Goal: Task Accomplishment & Management: Manage account settings

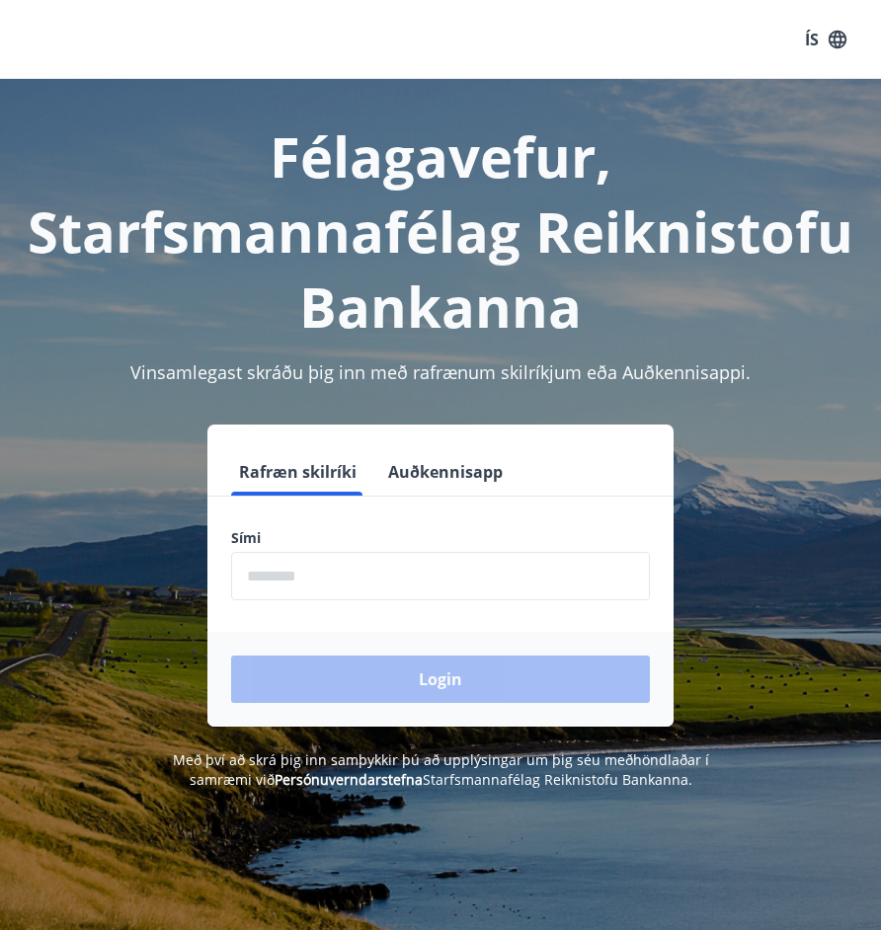
click at [370, 580] on input "phone" at bounding box center [440, 576] width 419 height 48
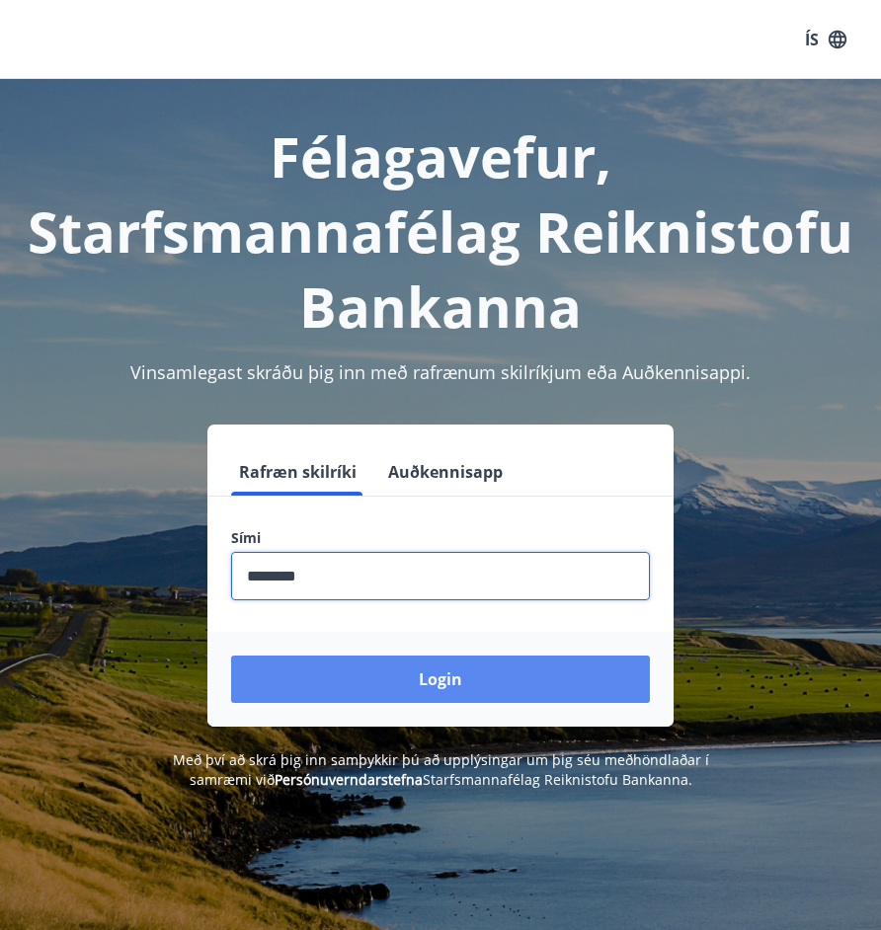
type input "********"
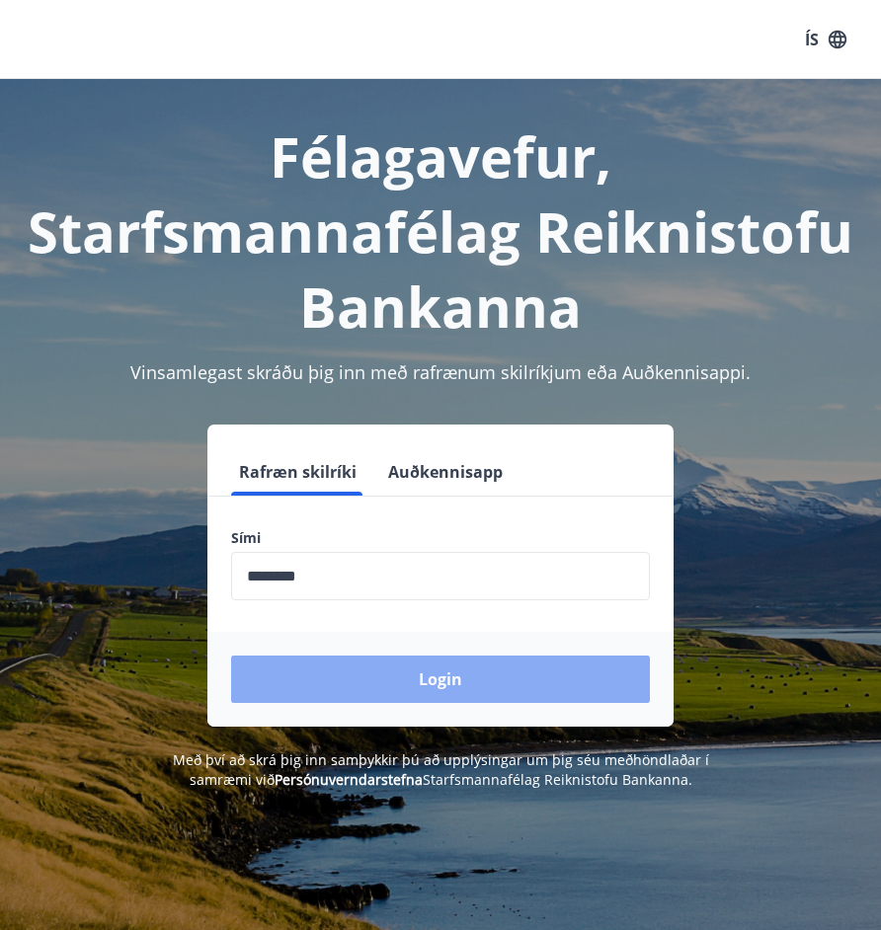
click at [427, 677] on button "Login" at bounding box center [440, 679] width 419 height 47
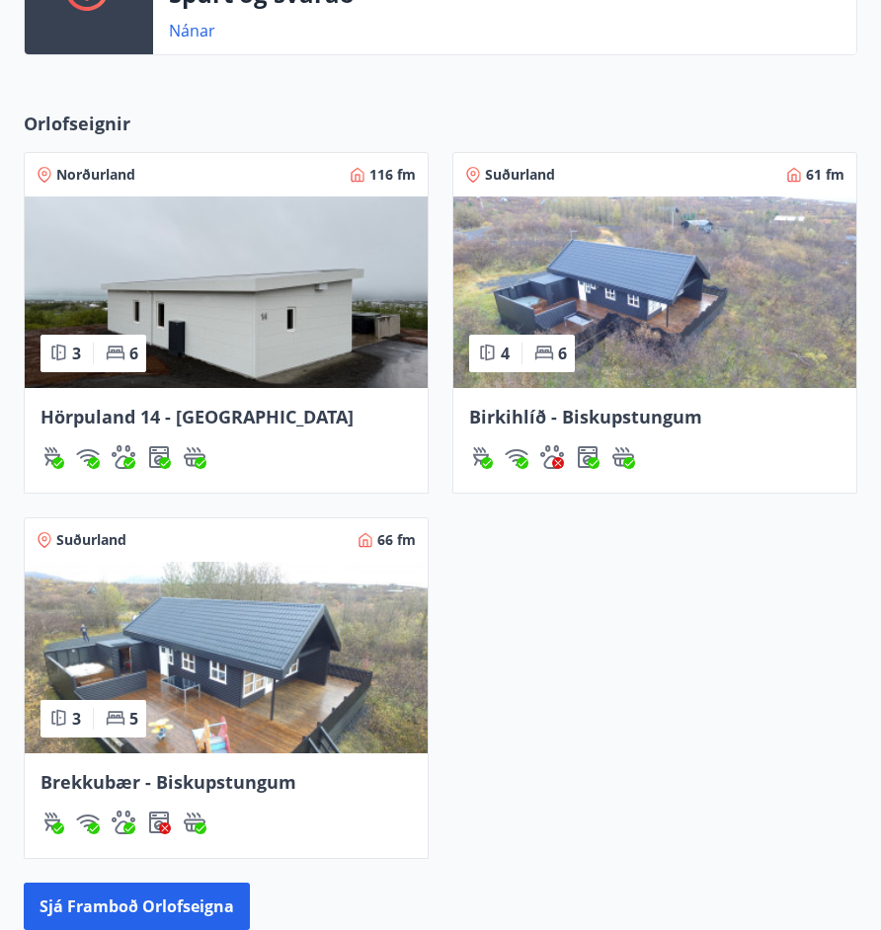
scroll to position [538, 0]
click at [256, 713] on img at bounding box center [226, 658] width 403 height 192
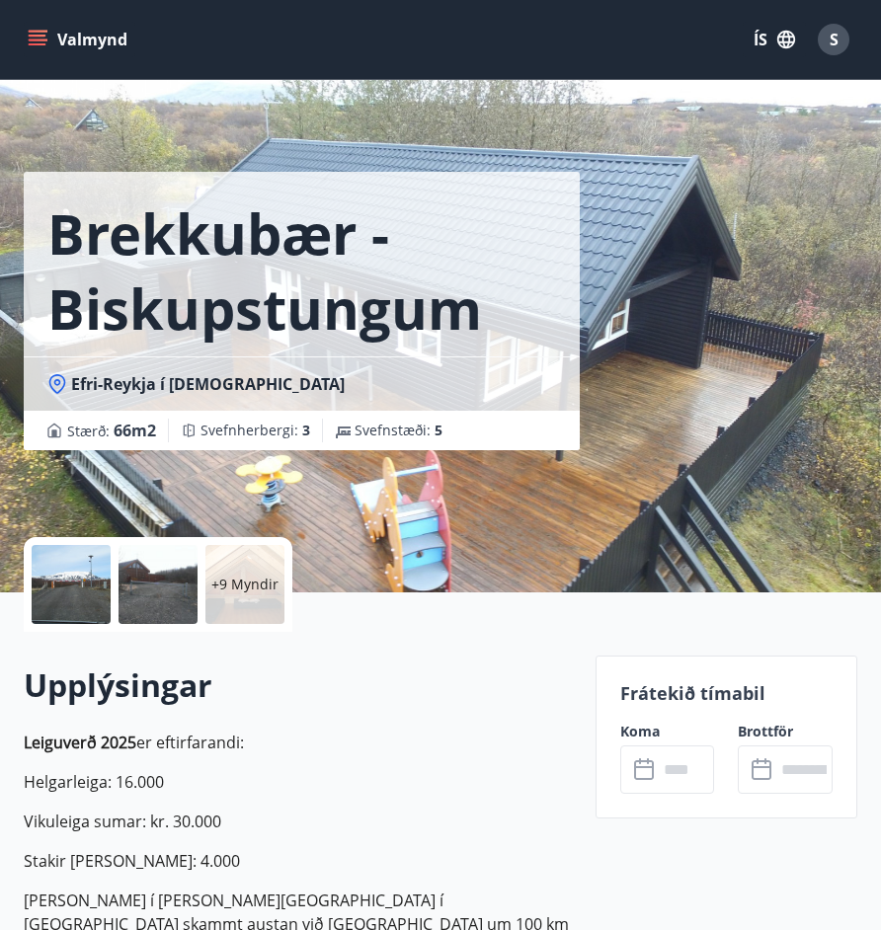
click at [658, 765] on input "text" at bounding box center [686, 769] width 57 height 48
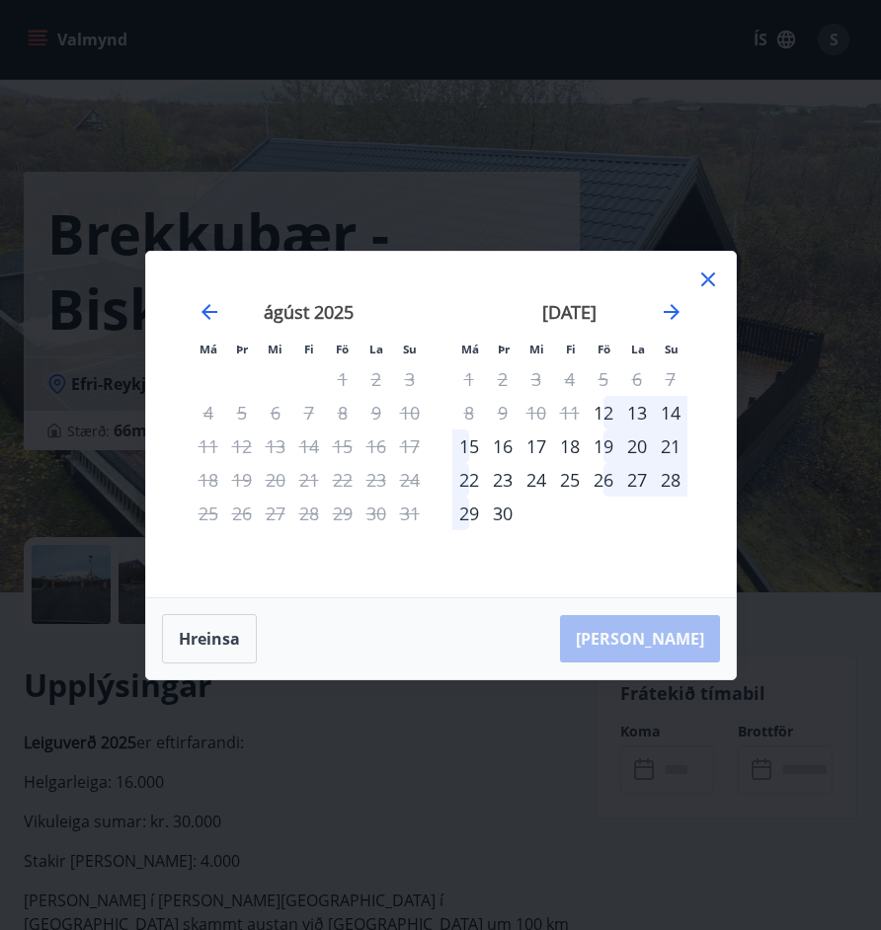
click at [707, 275] on icon at bounding box center [708, 280] width 24 height 24
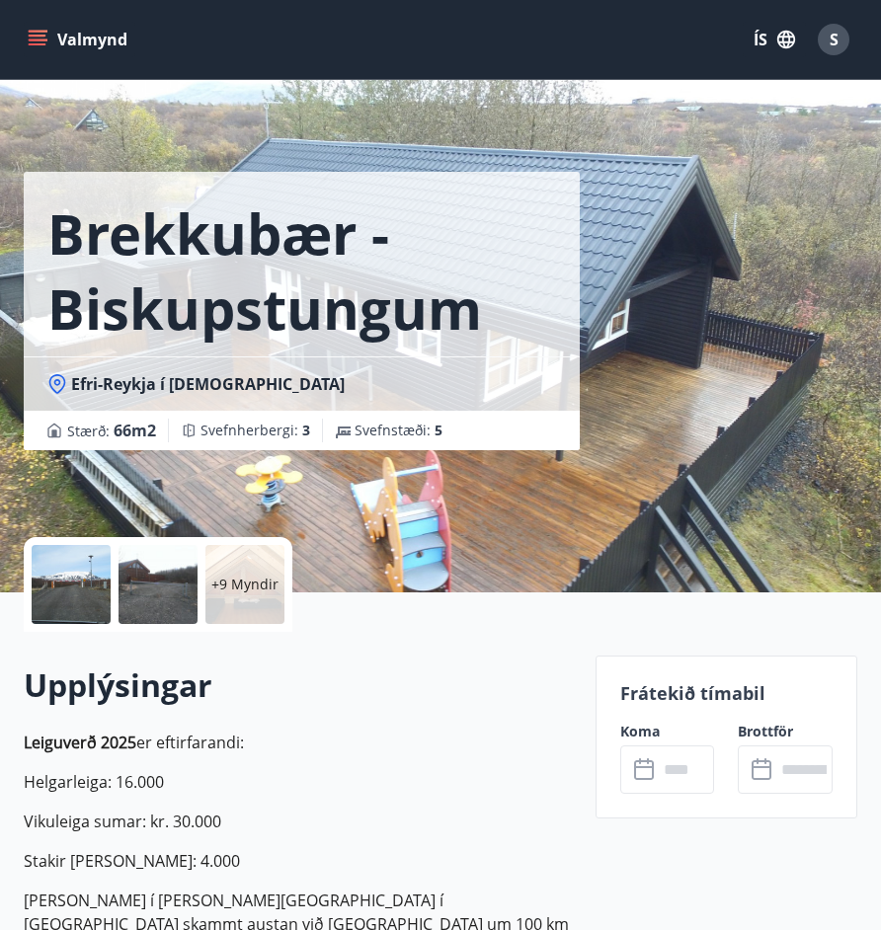
click at [32, 42] on icon "menu" at bounding box center [38, 40] width 20 height 20
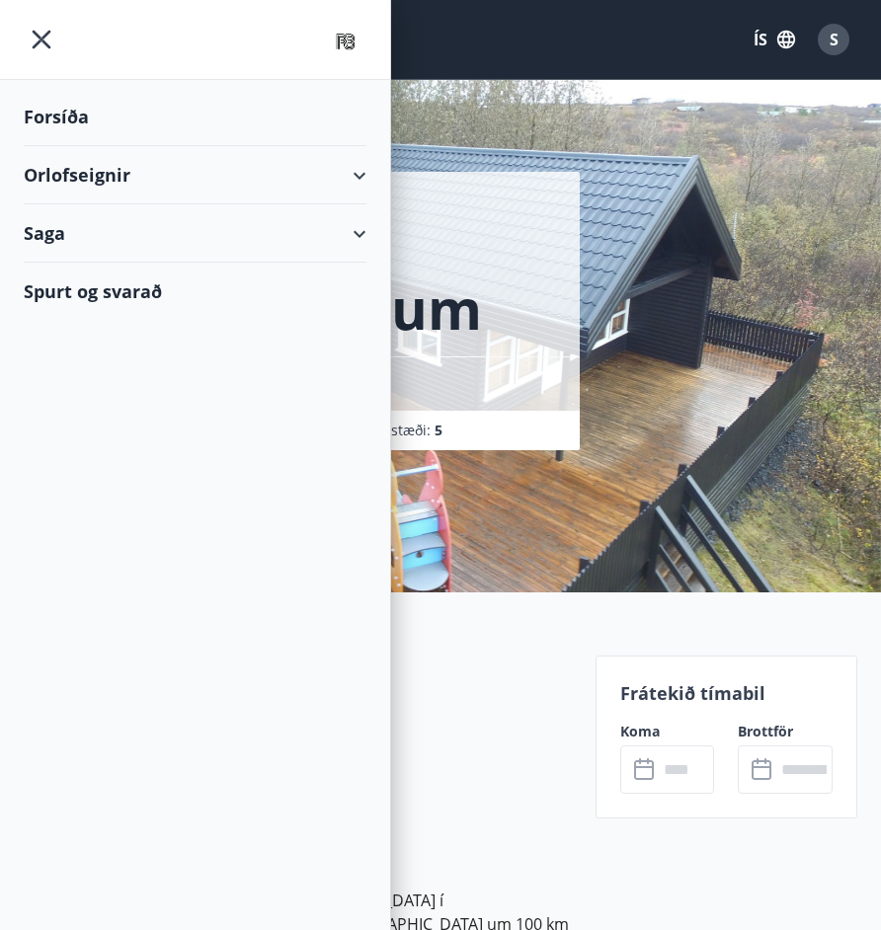
click at [87, 237] on div "Saga" at bounding box center [195, 233] width 343 height 58
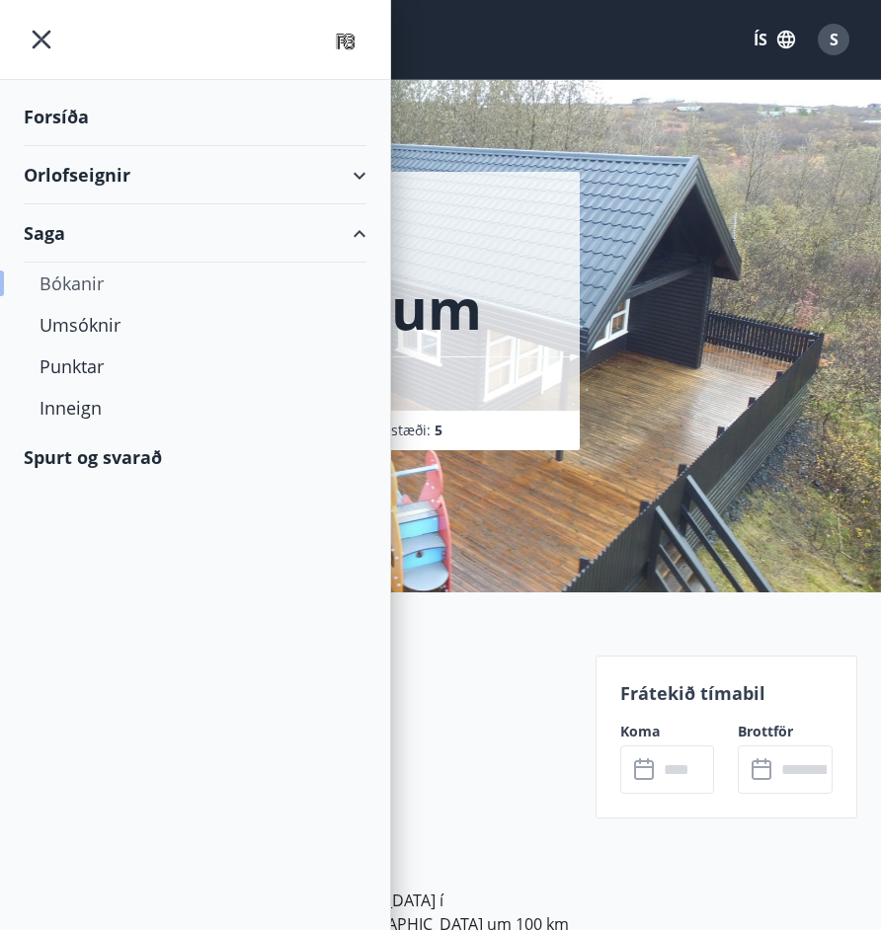
click at [82, 293] on div "Bókanir" at bounding box center [194, 283] width 311 height 41
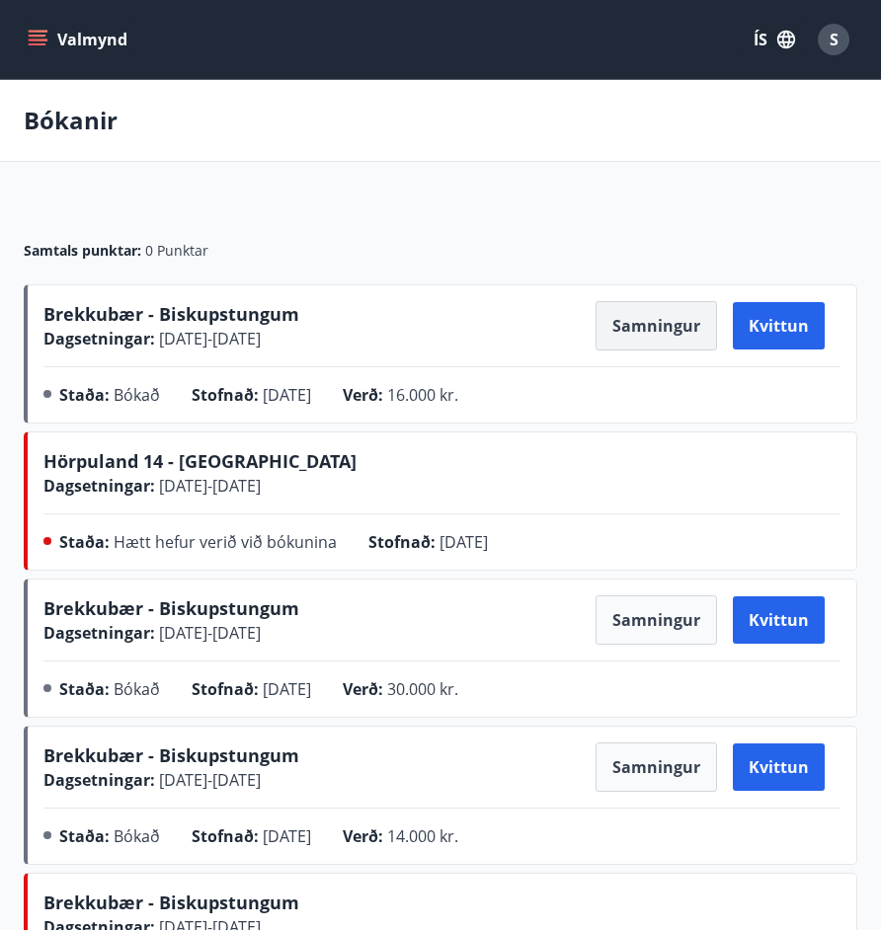
click at [671, 341] on button "Samningur" at bounding box center [655, 325] width 121 height 49
click at [665, 332] on button "Samningur" at bounding box center [655, 325] width 121 height 49
